Goal: Task Accomplishment & Management: Manage account settings

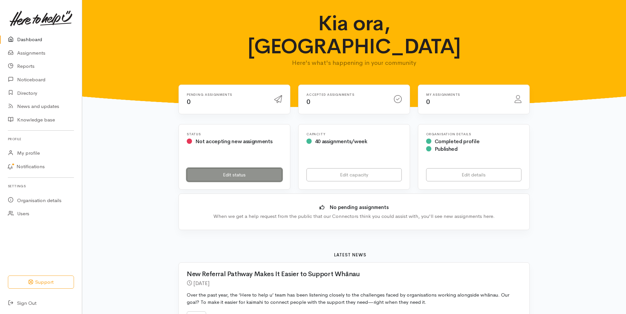
click at [268, 168] on link "Edit status" at bounding box center [234, 174] width 95 height 13
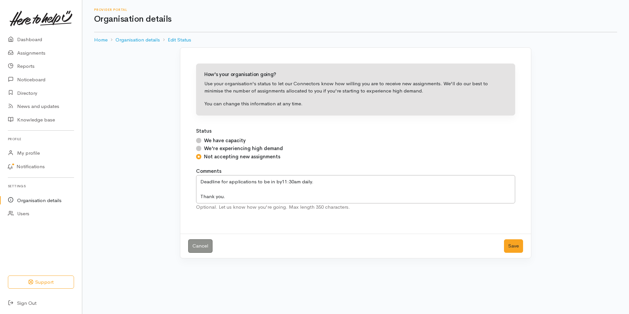
click at [199, 138] on input "We have capacity" at bounding box center [198, 140] width 5 height 5
radio input "true"
click at [515, 249] on button "Save" at bounding box center [513, 245] width 19 height 13
